Goal: Information Seeking & Learning: Understand process/instructions

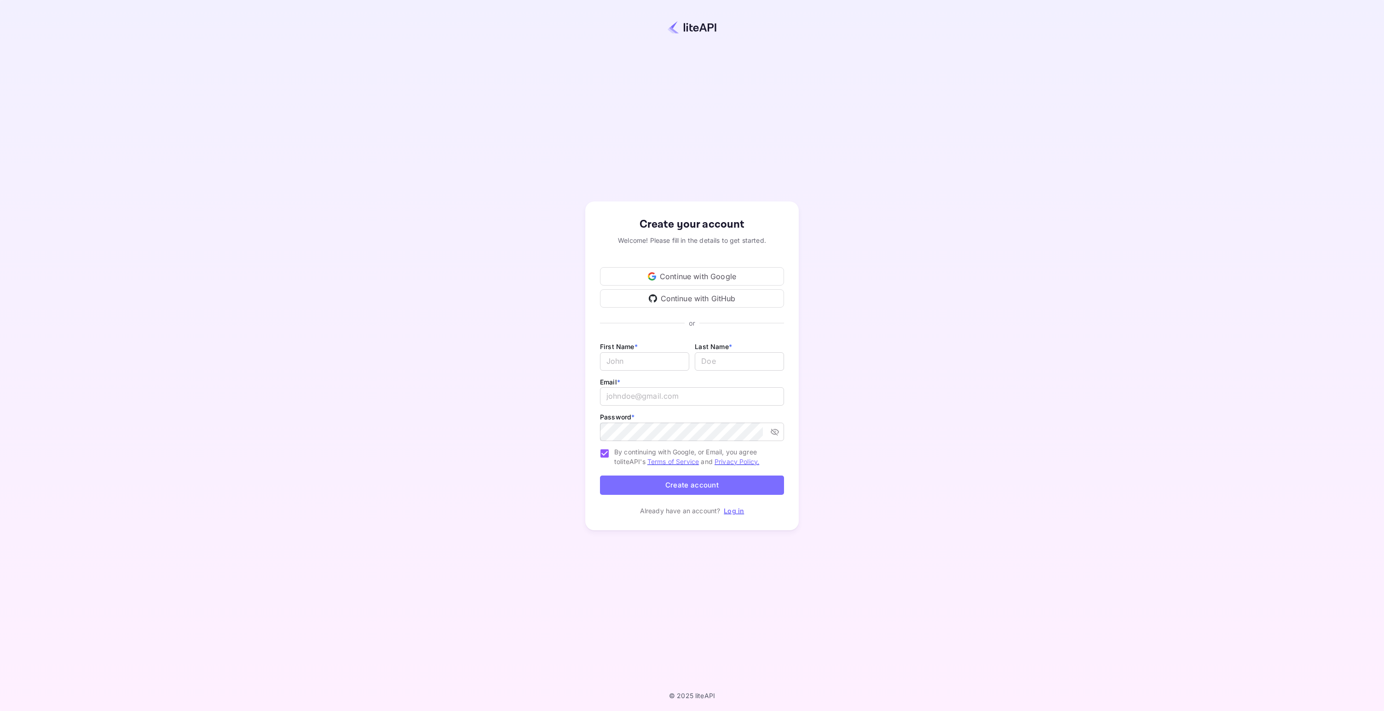
click at [970, 443] on div "Create your account Welcome! Please fill in the details to get started. Continu…" at bounding box center [691, 366] width 1303 height 652
click at [704, 277] on div "Continue with Google" at bounding box center [692, 276] width 184 height 18
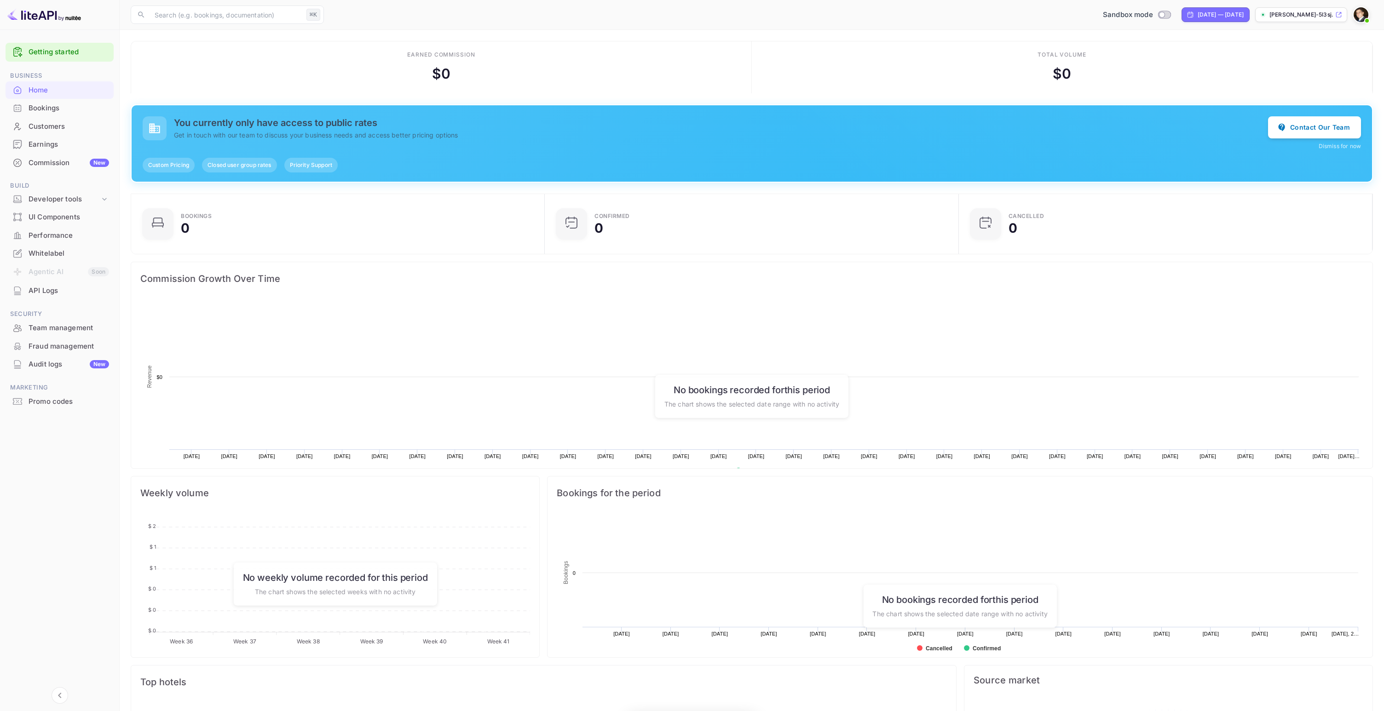
scroll to position [150, 408]
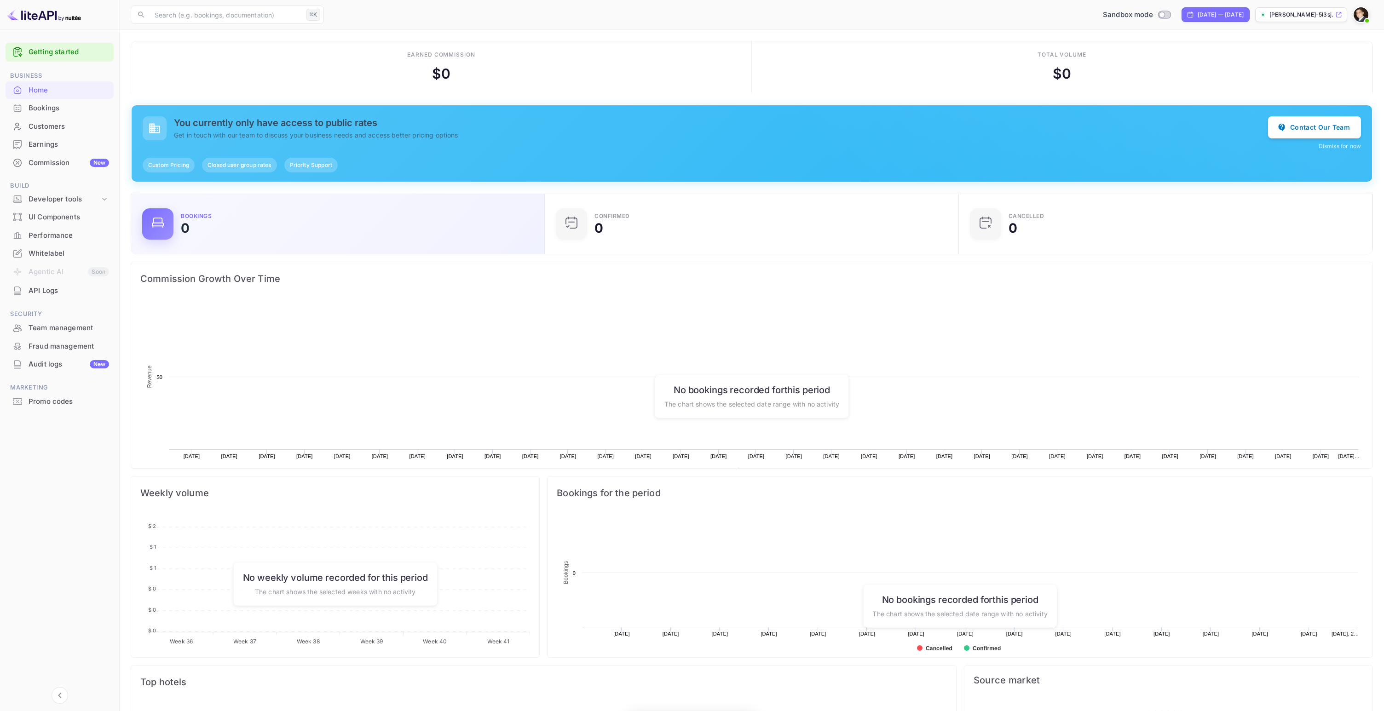
scroll to position [150, 408]
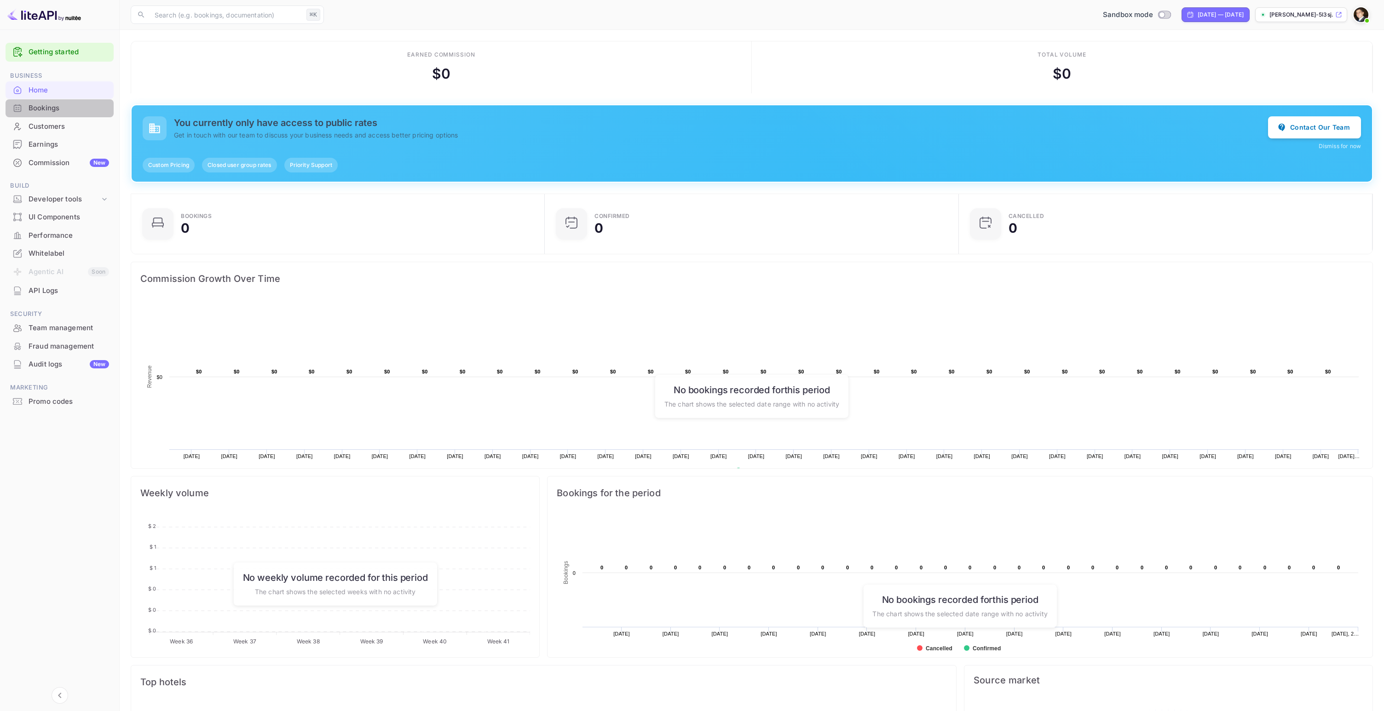
click at [63, 109] on div "Bookings" at bounding box center [69, 108] width 81 height 11
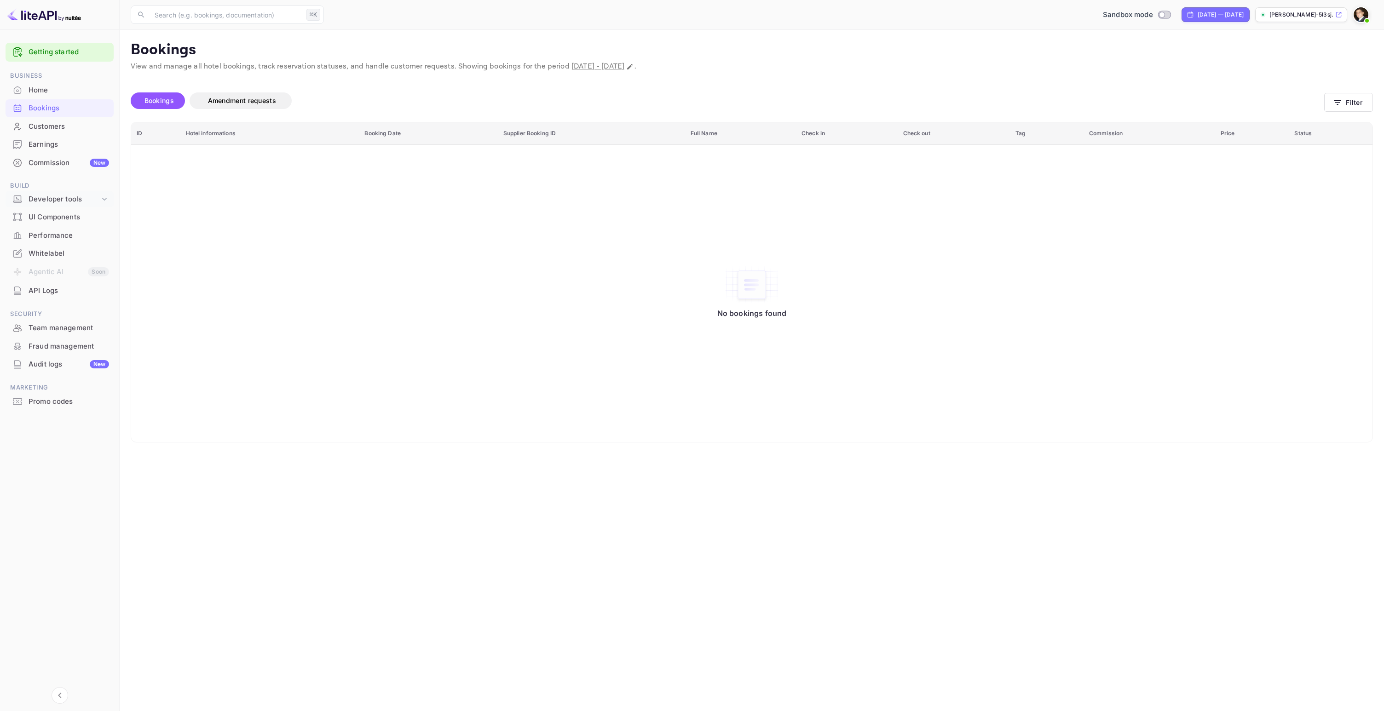
click at [81, 196] on div "Developer tools" at bounding box center [64, 199] width 71 height 11
click at [57, 227] on p "API Keys" at bounding box center [45, 229] width 27 height 10
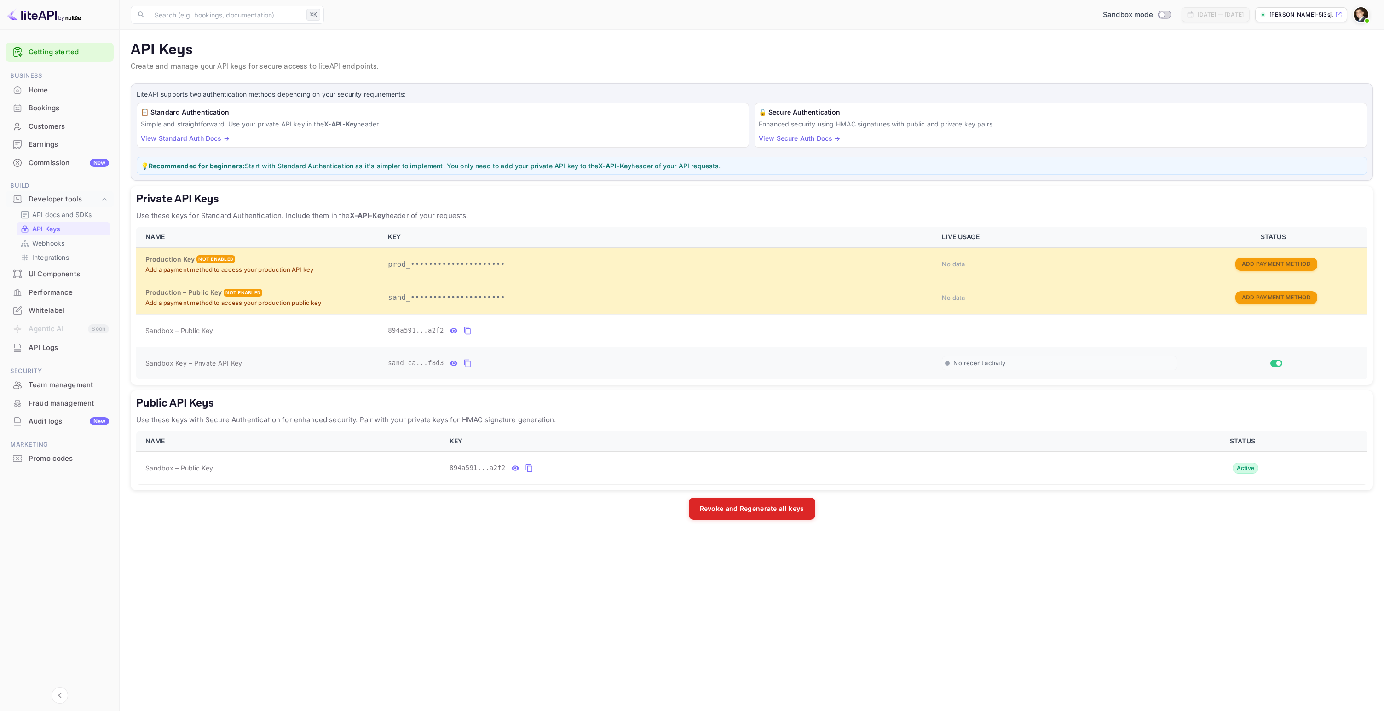
click at [467, 362] on icon "private api keys table" at bounding box center [467, 363] width 8 height 11
click at [80, 52] on link "Getting started" at bounding box center [69, 52] width 81 height 11
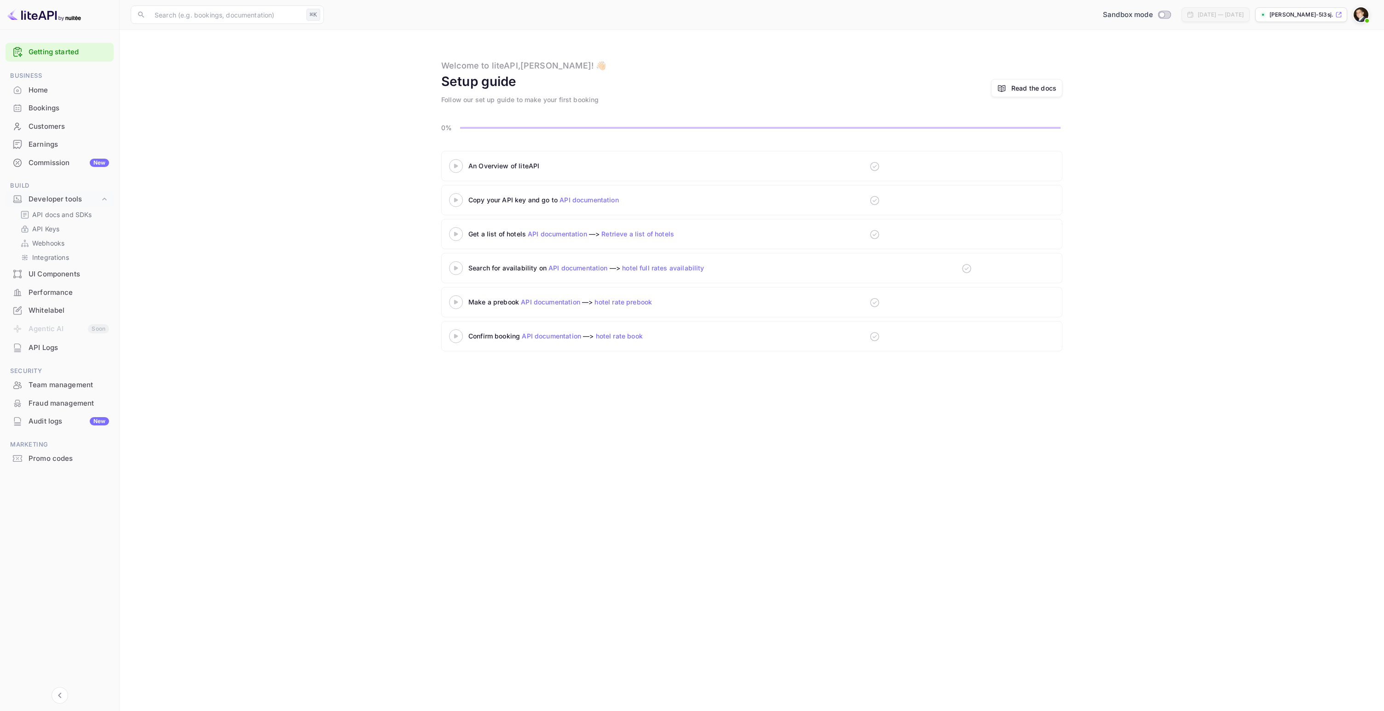
click at [463, 161] on div at bounding box center [456, 166] width 32 height 12
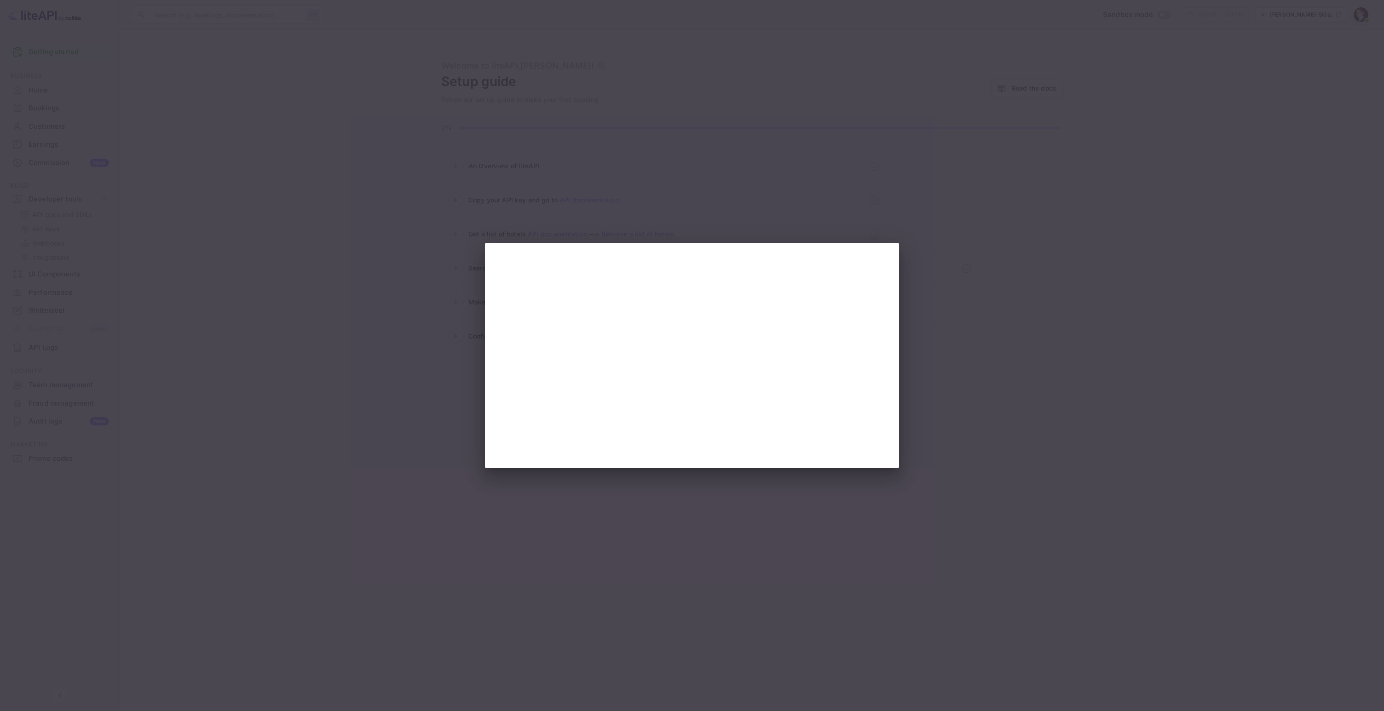
click at [876, 181] on div at bounding box center [692, 355] width 1384 height 711
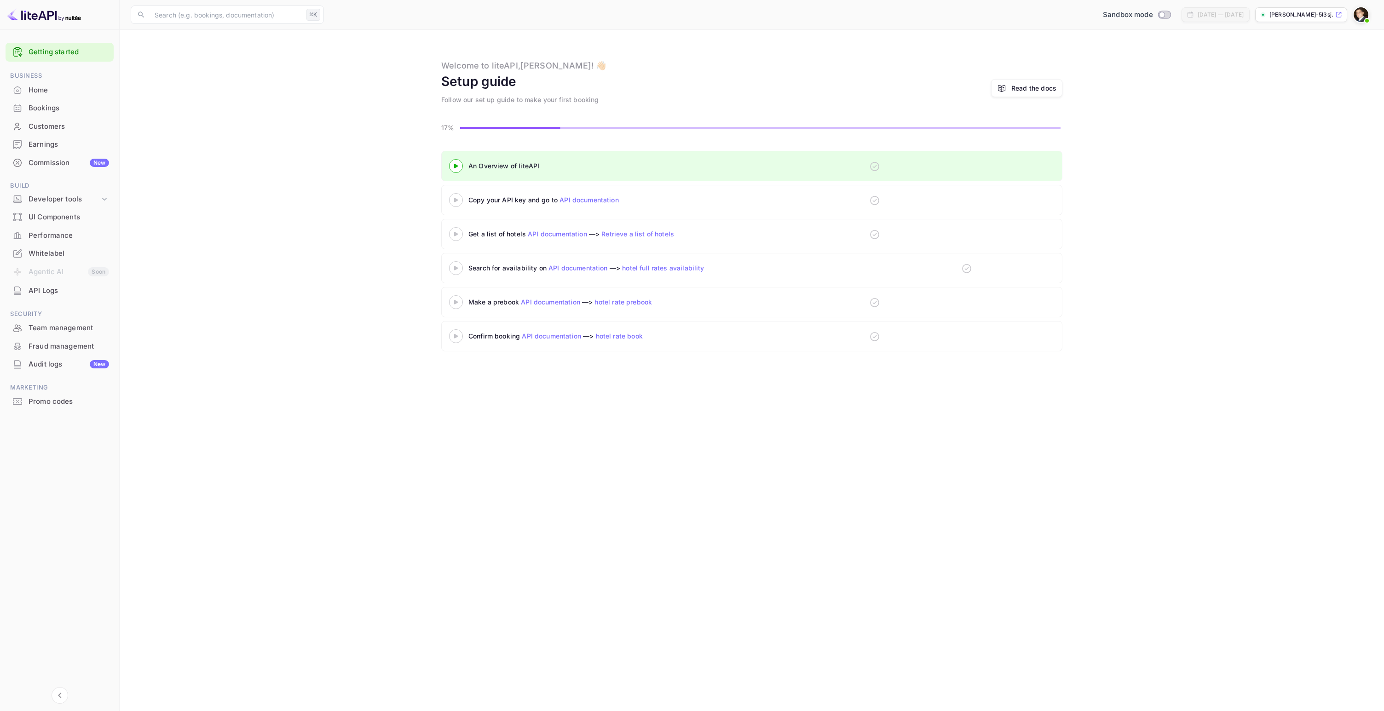
click at [731, 207] on div "Copy your API key and go to API documentation" at bounding box center [751, 200] width 621 height 30
click at [597, 196] on link "API documentation" at bounding box center [588, 200] width 59 height 8
click at [27, 79] on span "Business" at bounding box center [60, 76] width 108 height 10
click at [33, 88] on div "Home" at bounding box center [69, 90] width 81 height 11
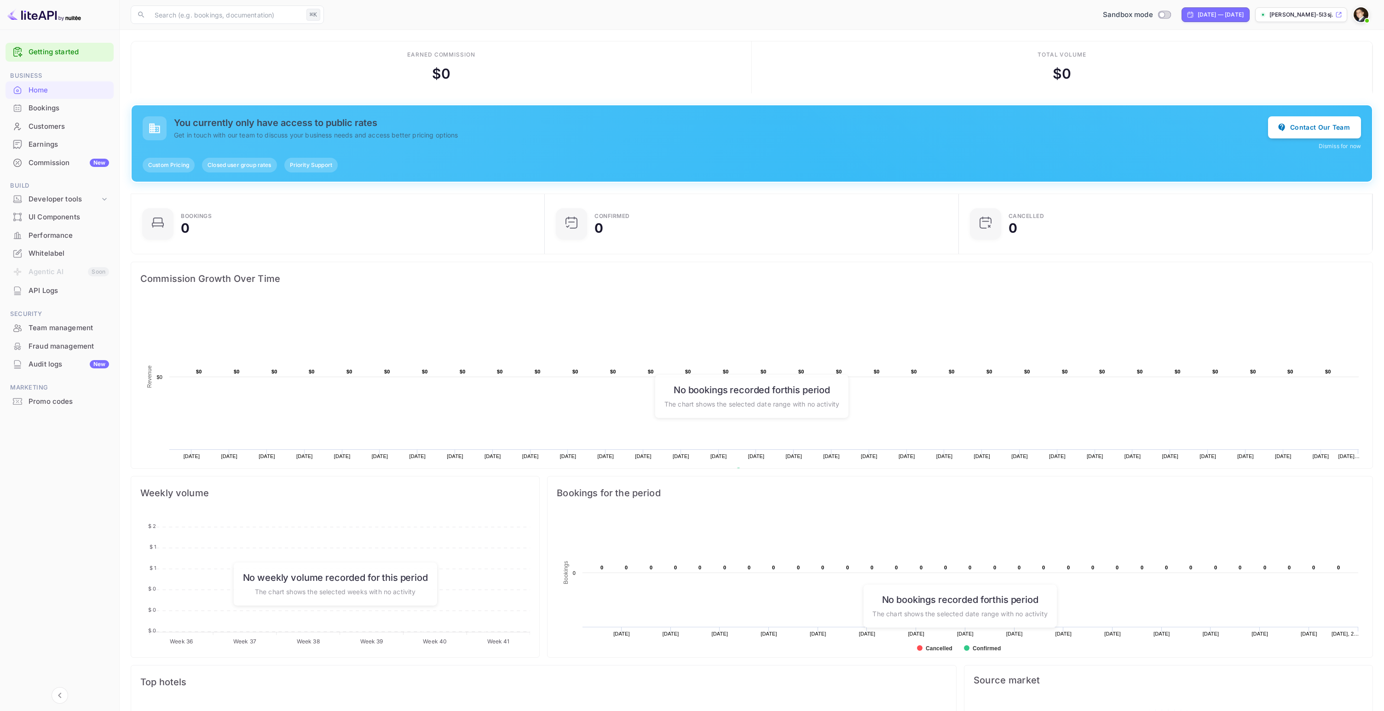
scroll to position [92, 0]
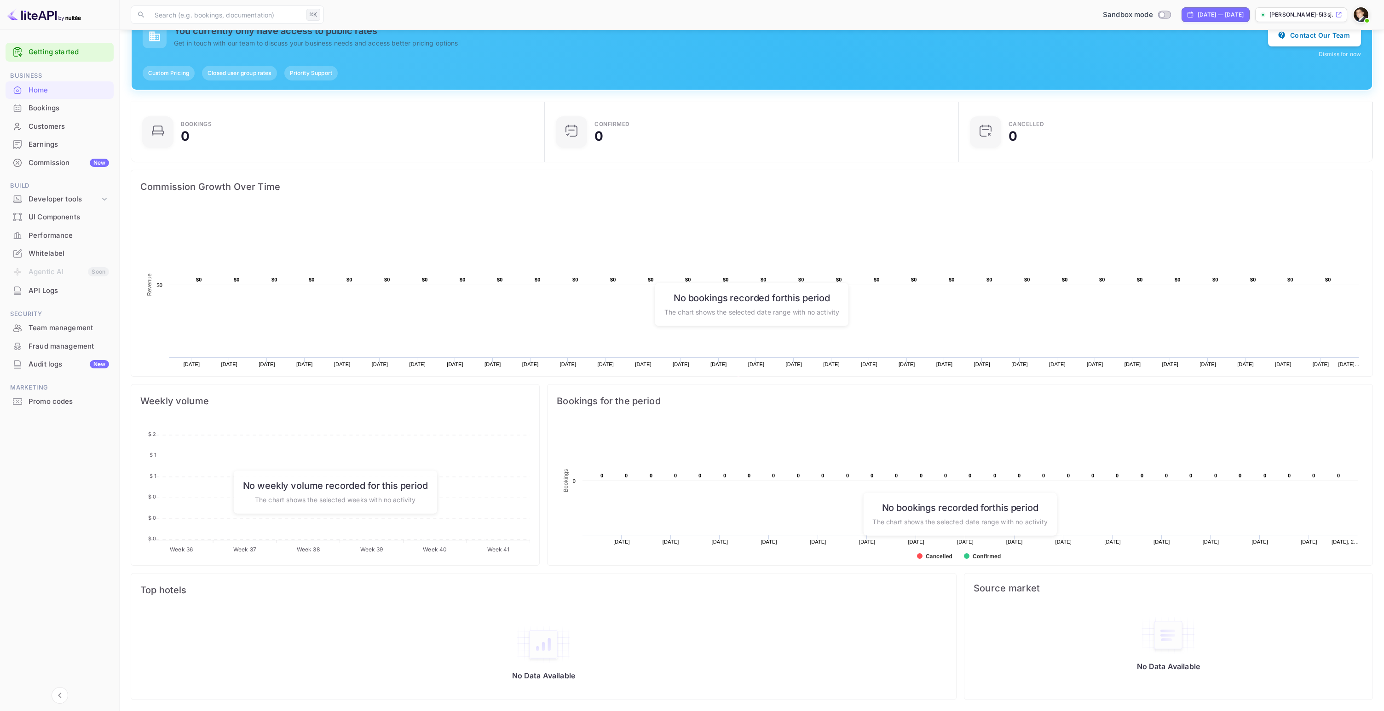
click at [61, 108] on div "Bookings" at bounding box center [69, 108] width 81 height 11
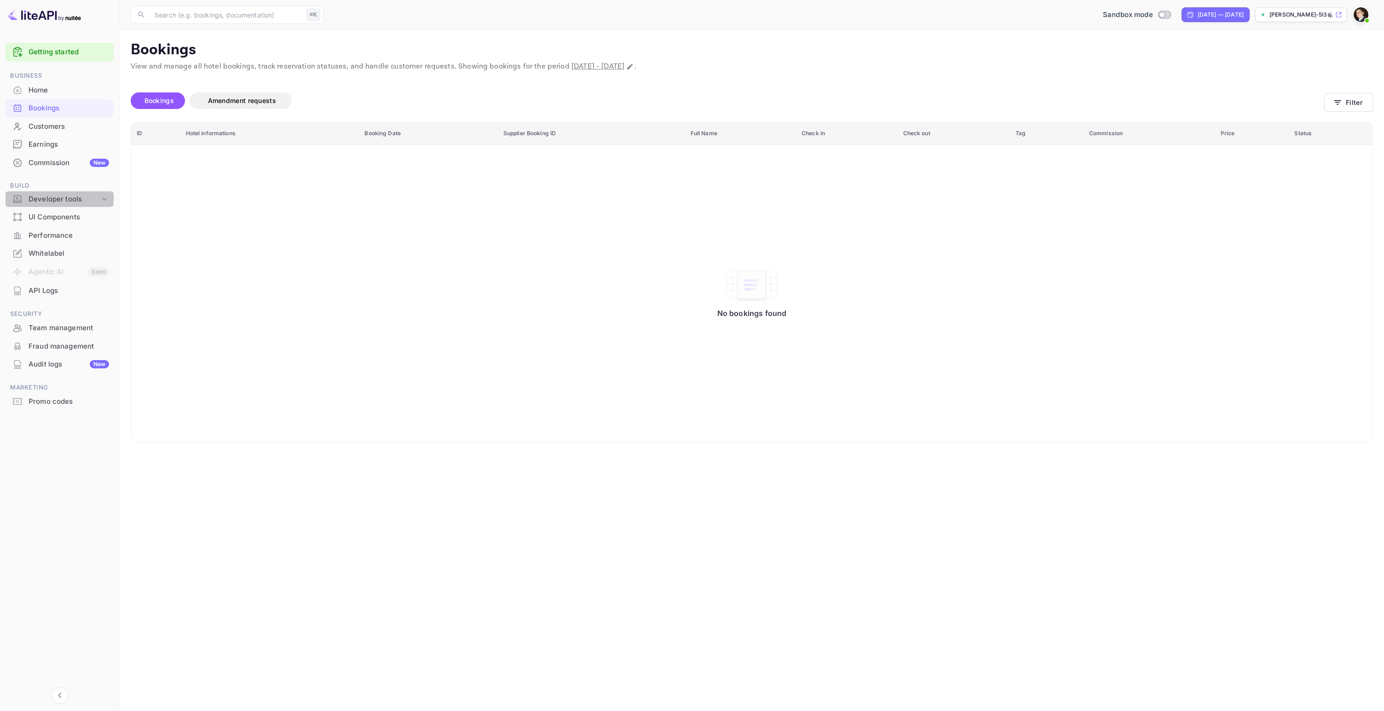
click at [80, 201] on div "Developer tools" at bounding box center [64, 199] width 71 height 11
click at [75, 220] on div "API docs and SDKs" at bounding box center [63, 214] width 93 height 13
click at [50, 214] on p "API docs and SDKs" at bounding box center [62, 215] width 60 height 10
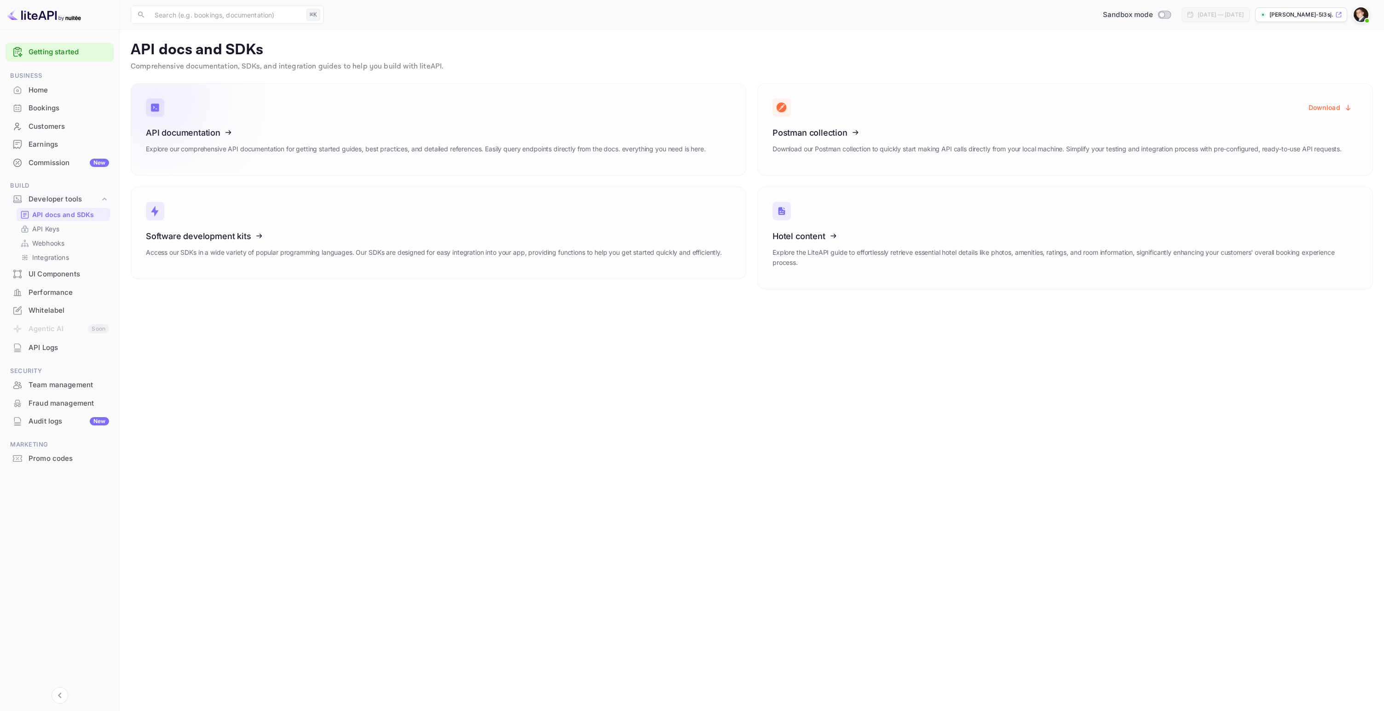
click at [239, 135] on icon at bounding box center [202, 131] width 143 height 95
click at [811, 134] on icon at bounding box center [829, 131] width 143 height 95
click at [850, 135] on icon at bounding box center [829, 131] width 143 height 95
click at [814, 132] on icon at bounding box center [829, 131] width 143 height 95
